Goal: Transaction & Acquisition: Purchase product/service

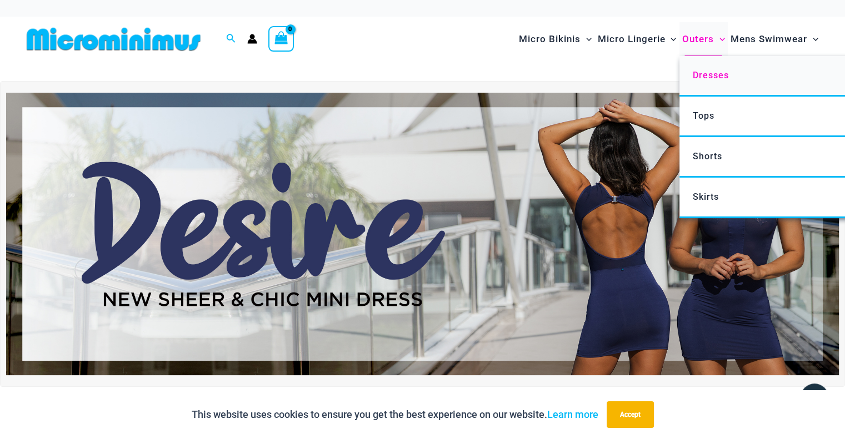
click at [704, 75] on span "Dresses" at bounding box center [710, 75] width 36 height 11
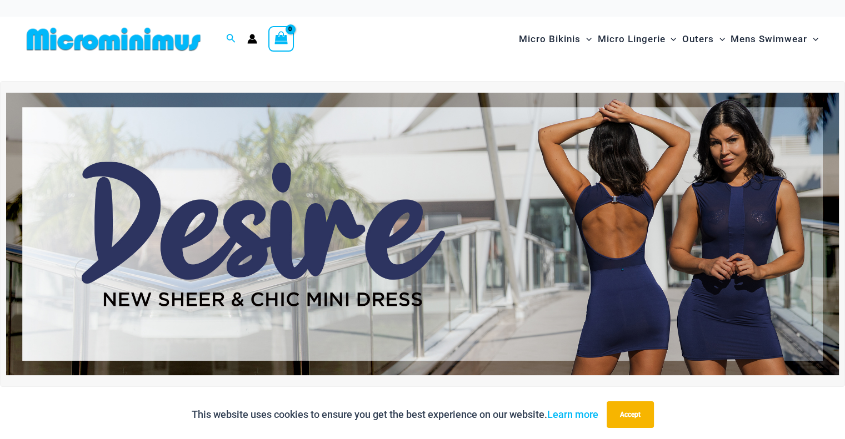
click at [519, 172] on img at bounding box center [422, 234] width 833 height 283
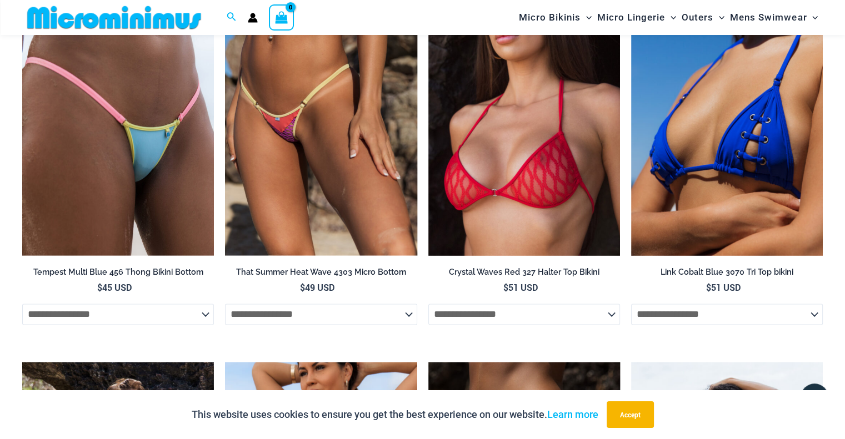
scroll to position [1387, 0]
